Goal: Find specific page/section

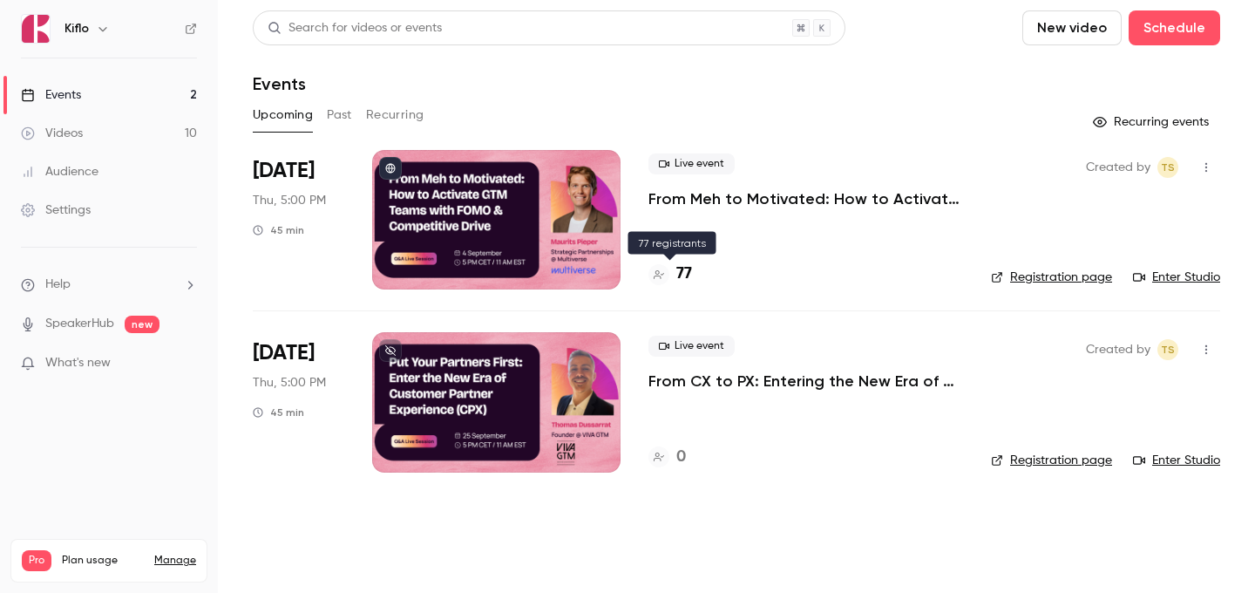
click at [678, 265] on h4 "77" at bounding box center [684, 274] width 16 height 24
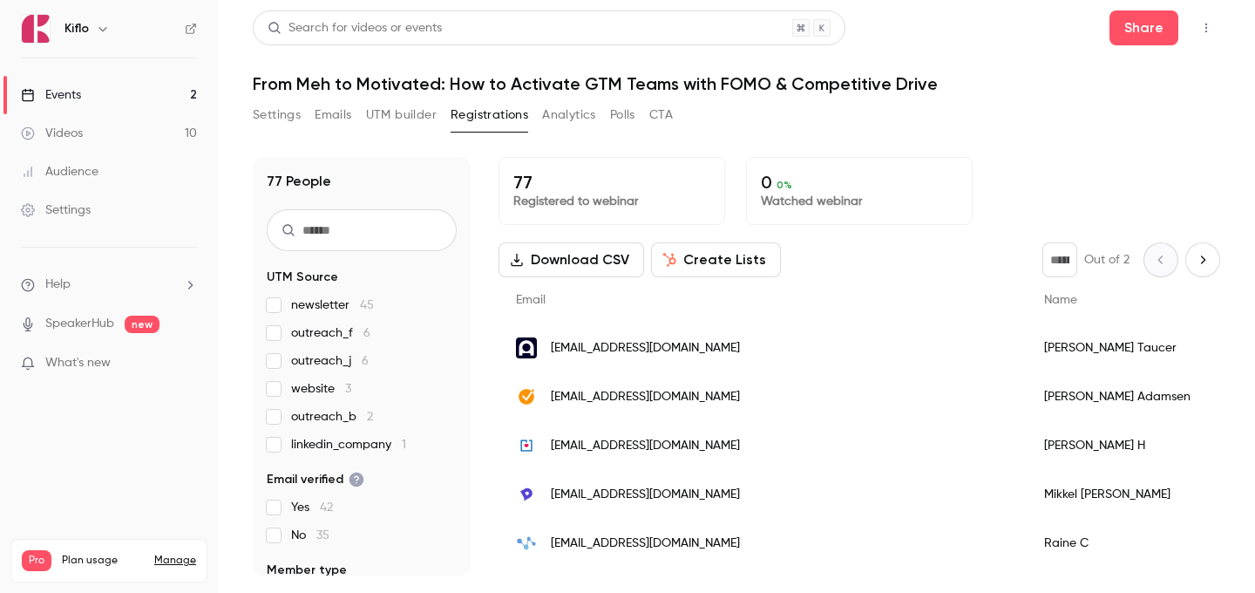
click at [148, 106] on link "Events 2" at bounding box center [109, 95] width 218 height 38
